Goal: Task Accomplishment & Management: Manage account settings

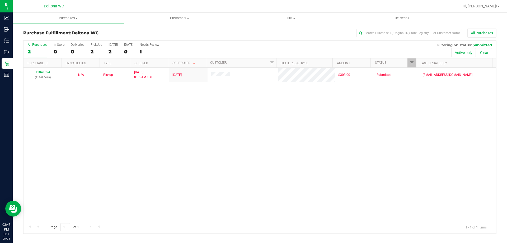
click at [38, 47] on label "All Purchases 2" at bounding box center [38, 50] width 20 height 15
click at [0, 0] on input "All Purchases 2" at bounding box center [0, 0] width 0 height 0
click at [304, 144] on div "11841524 (317086449) N/A Pickup 8/25/2025 8:35 AM EDT 8/25/2025 $303.00 Submitt…" at bounding box center [260, 144] width 473 height 153
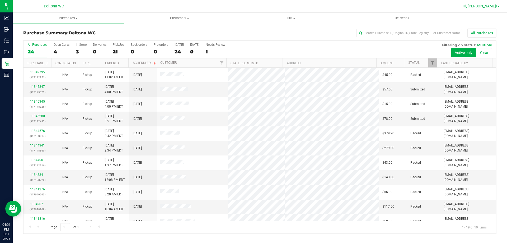
click at [491, 4] on span "Hi, Adriana!" at bounding box center [480, 6] width 34 height 4
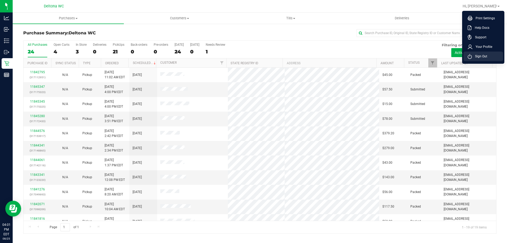
click at [491, 59] on li "Sign Out" at bounding box center [484, 57] width 40 height 10
